Goal: Check status: Check status

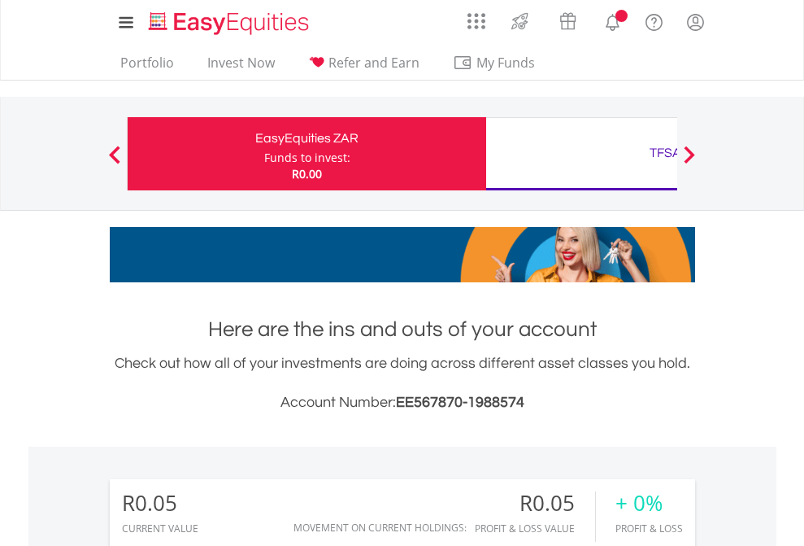
scroll to position [156, 255]
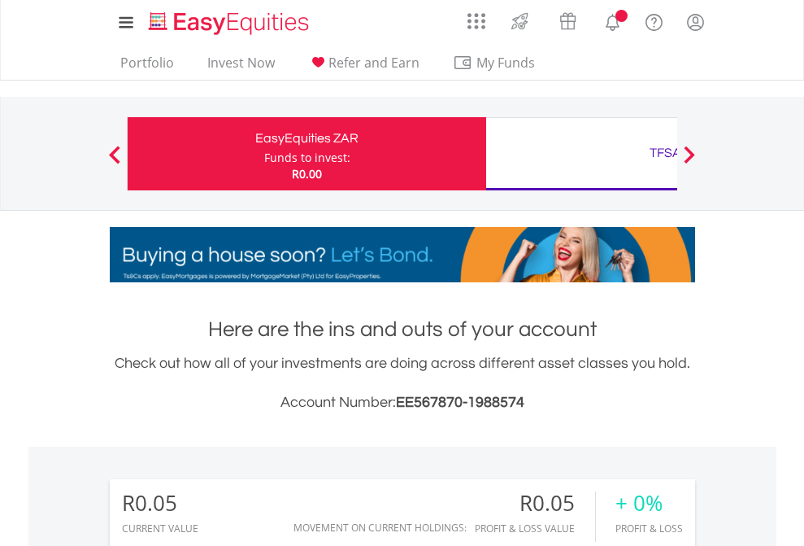
click at [264, 154] on div "Funds to invest:" at bounding box center [307, 158] width 86 height 16
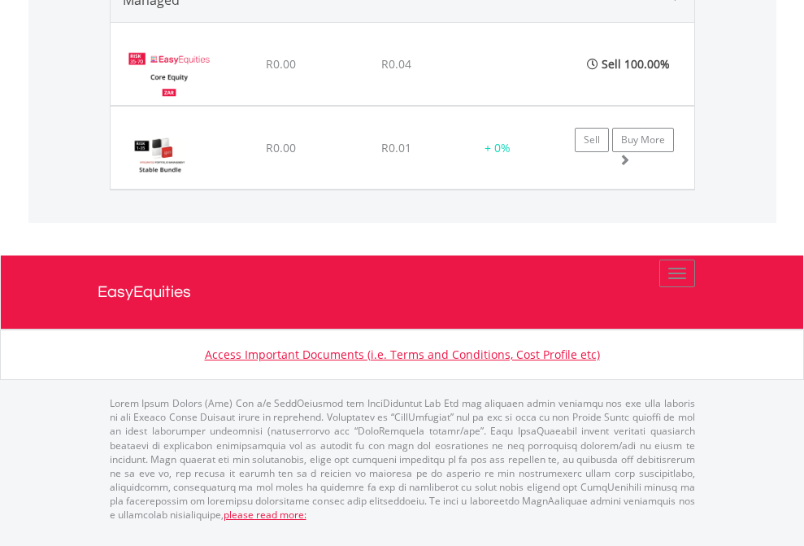
scroll to position [156, 255]
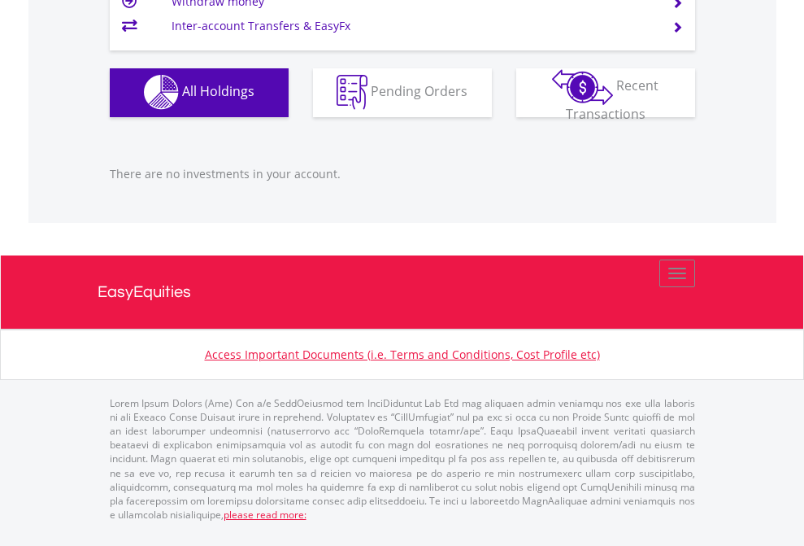
scroll to position [156, 255]
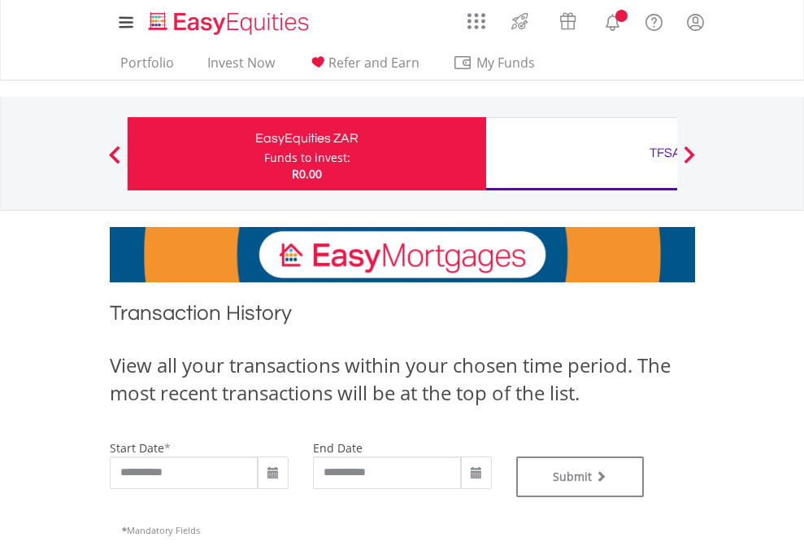
type input "**********"
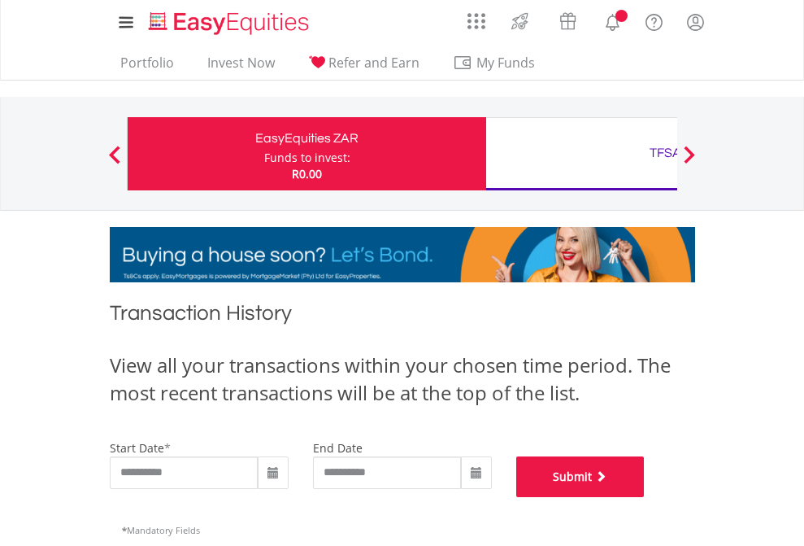
click at [645, 497] on button "Submit" at bounding box center [580, 476] width 128 height 41
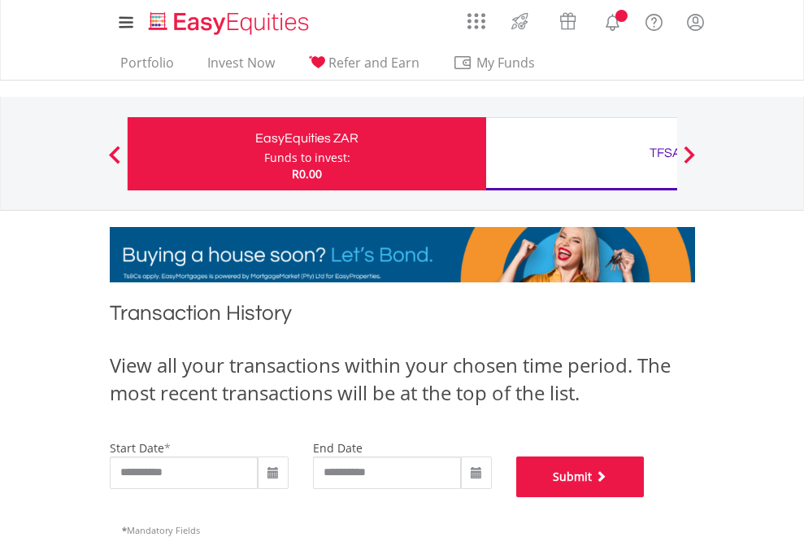
scroll to position [659, 0]
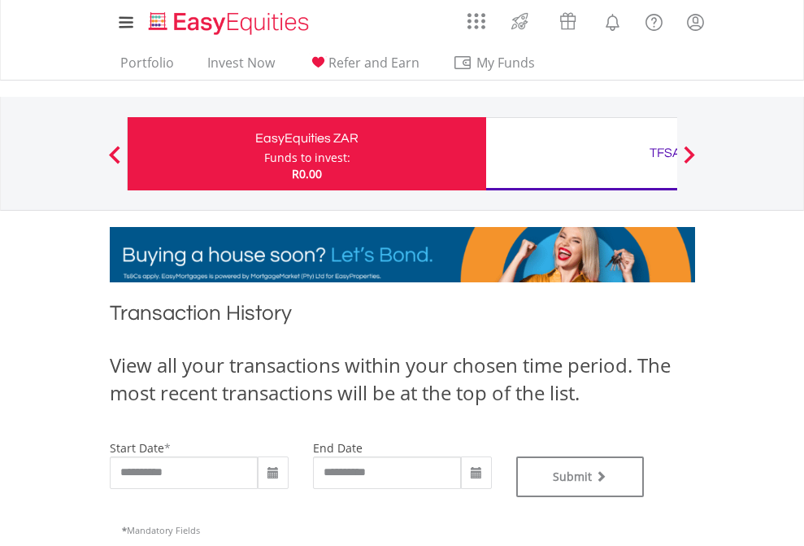
click at [581, 154] on div "TFSA" at bounding box center [665, 152] width 339 height 23
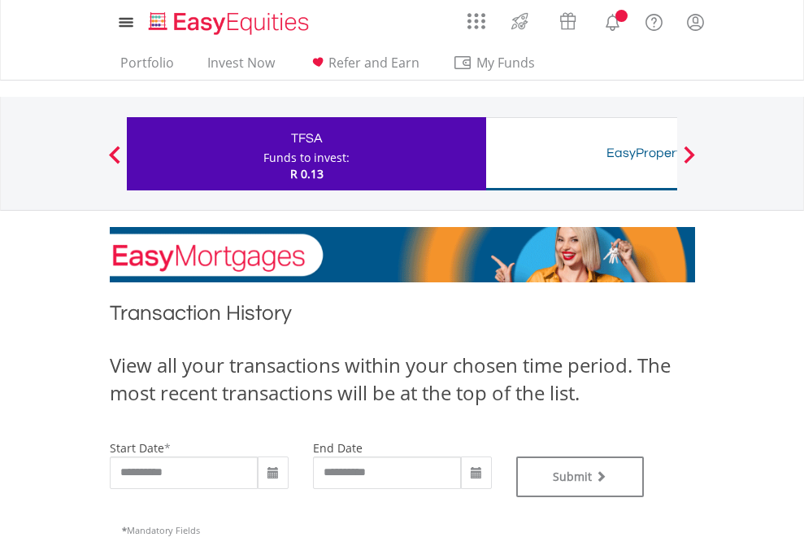
type input "**********"
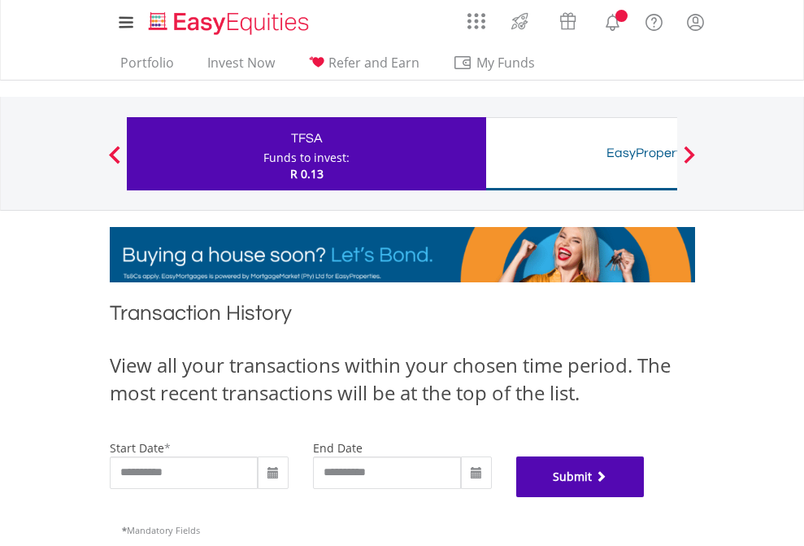
click at [645, 497] on button "Submit" at bounding box center [580, 476] width 128 height 41
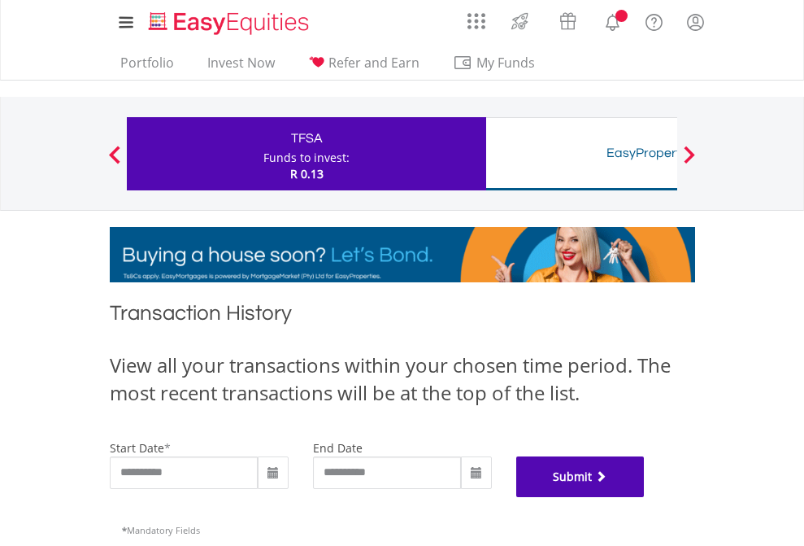
scroll to position [659, 0]
